Goal: Transaction & Acquisition: Subscribe to service/newsletter

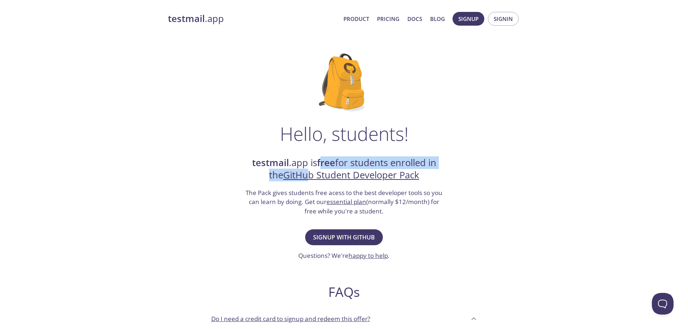
drag, startPoint x: 319, startPoint y: 159, endPoint x: 310, endPoint y: 171, distance: 14.9
click at [310, 171] on h2 "testmail .app is free for students enrolled in the GitHub Student Developer Pack" at bounding box center [344, 169] width 199 height 25
click at [310, 171] on link "GitHub Student Developer Pack" at bounding box center [351, 175] width 136 height 13
click at [490, 160] on div "Hello, students! testmail .app is free for students enrolled in the GitHub Stud…" at bounding box center [344, 262] width 353 height 441
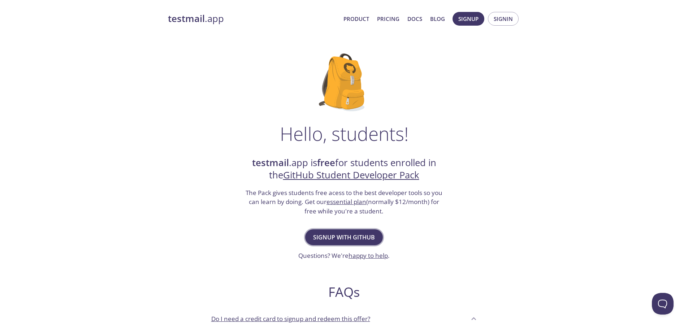
click at [354, 237] on span "Signup with GitHub" at bounding box center [344, 237] width 62 height 10
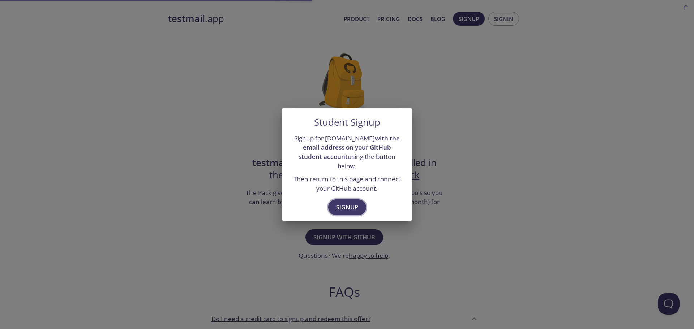
click at [347, 204] on span "Signup" at bounding box center [347, 207] width 22 height 10
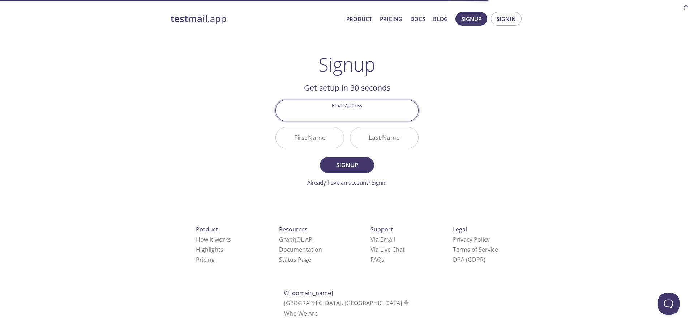
click at [366, 116] on input "Email Address" at bounding box center [347, 110] width 142 height 21
click at [486, 75] on div "testmail .app Product Pricing Docs Blog Signup Signin Signup Get setup in 30 se…" at bounding box center [347, 173] width 370 height 332
click at [350, 119] on input "Email Address" at bounding box center [347, 110] width 142 height 21
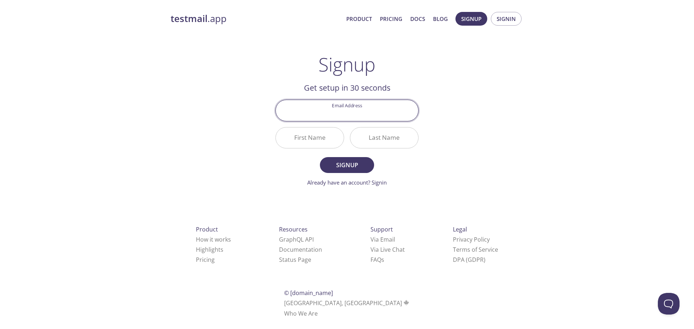
type input "[EMAIL_ADDRESS][DOMAIN_NAME]"
click at [304, 137] on input "First Name" at bounding box center [310, 138] width 68 height 21
type input "Tahmid"
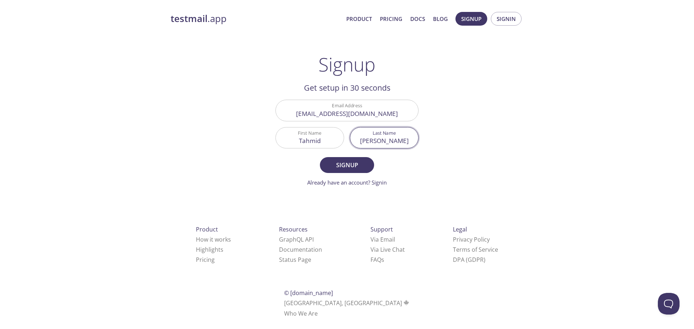
type input "[PERSON_NAME]"
click at [320, 157] on button "Signup" at bounding box center [347, 165] width 54 height 16
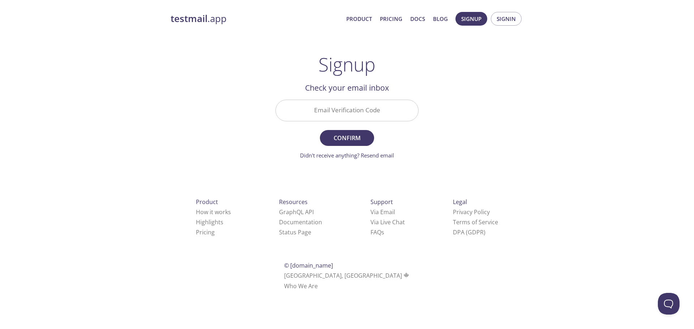
click at [376, 104] on input "Email Verification Code" at bounding box center [347, 110] width 142 height 21
paste input "ALRUD8M"
type input "ALRUD8M"
click at [320, 130] on button "Confirm" at bounding box center [347, 138] width 54 height 16
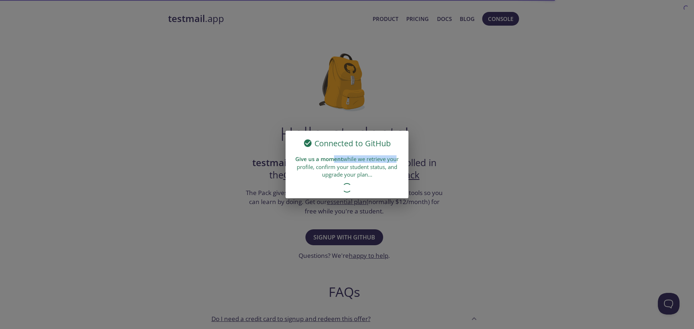
drag, startPoint x: 392, startPoint y: 163, endPoint x: 332, endPoint y: 163, distance: 60.3
click at [332, 163] on div "Give us a moment while we retrieve your profile, confirm your student status, a…" at bounding box center [346, 166] width 123 height 29
click at [332, 163] on strong "Give us a moment" at bounding box center [319, 158] width 48 height 7
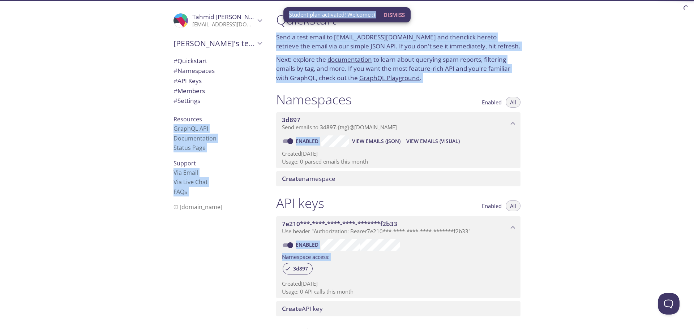
click at [450, 65] on p "Next: explore the documentation to learn about querying spam reports, filtering…" at bounding box center [398, 69] width 244 height 28
